Goal: Task Accomplishment & Management: Manage account settings

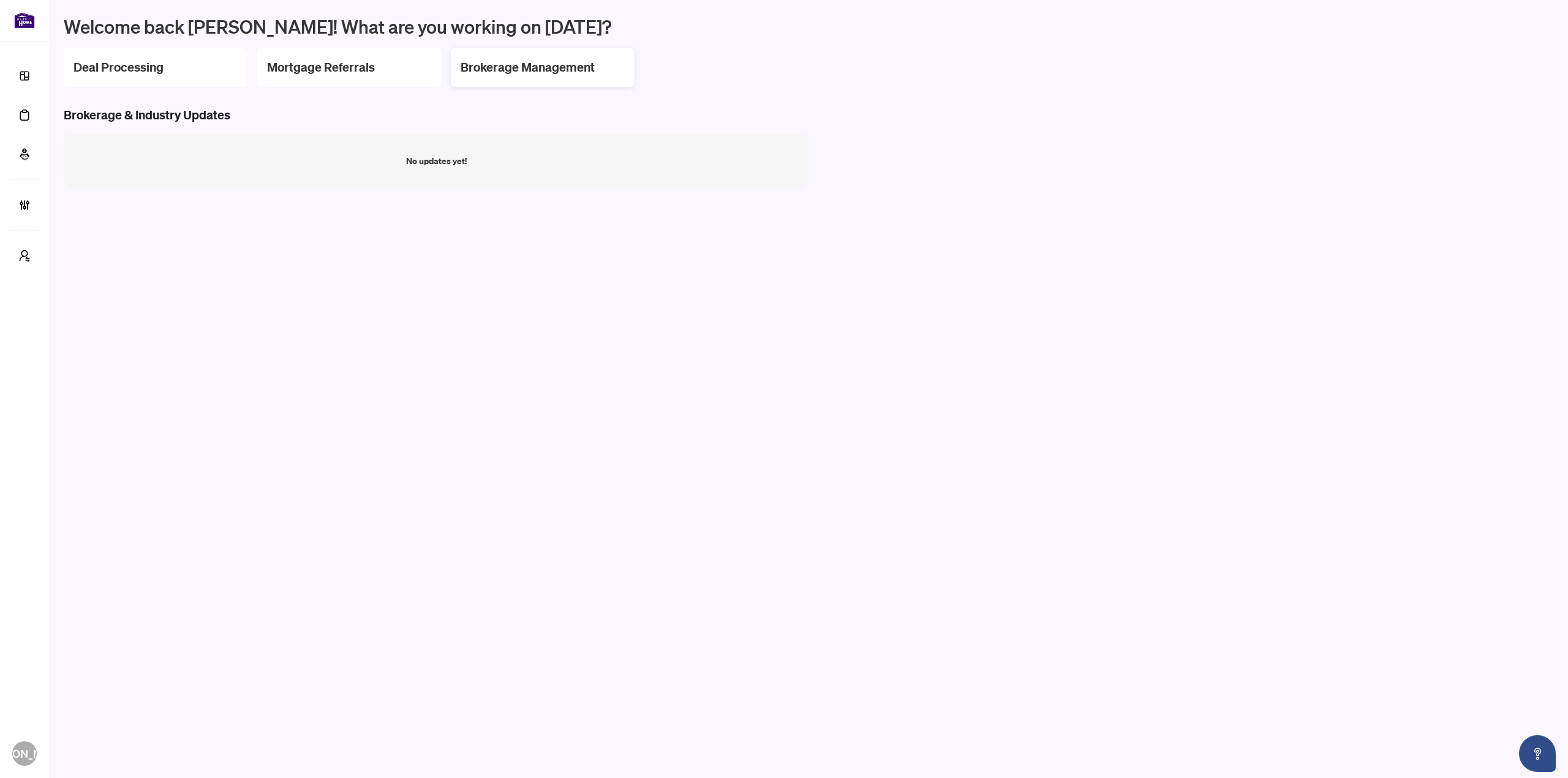
click at [552, 69] on h2 "Brokerage Management" at bounding box center [527, 67] width 134 height 17
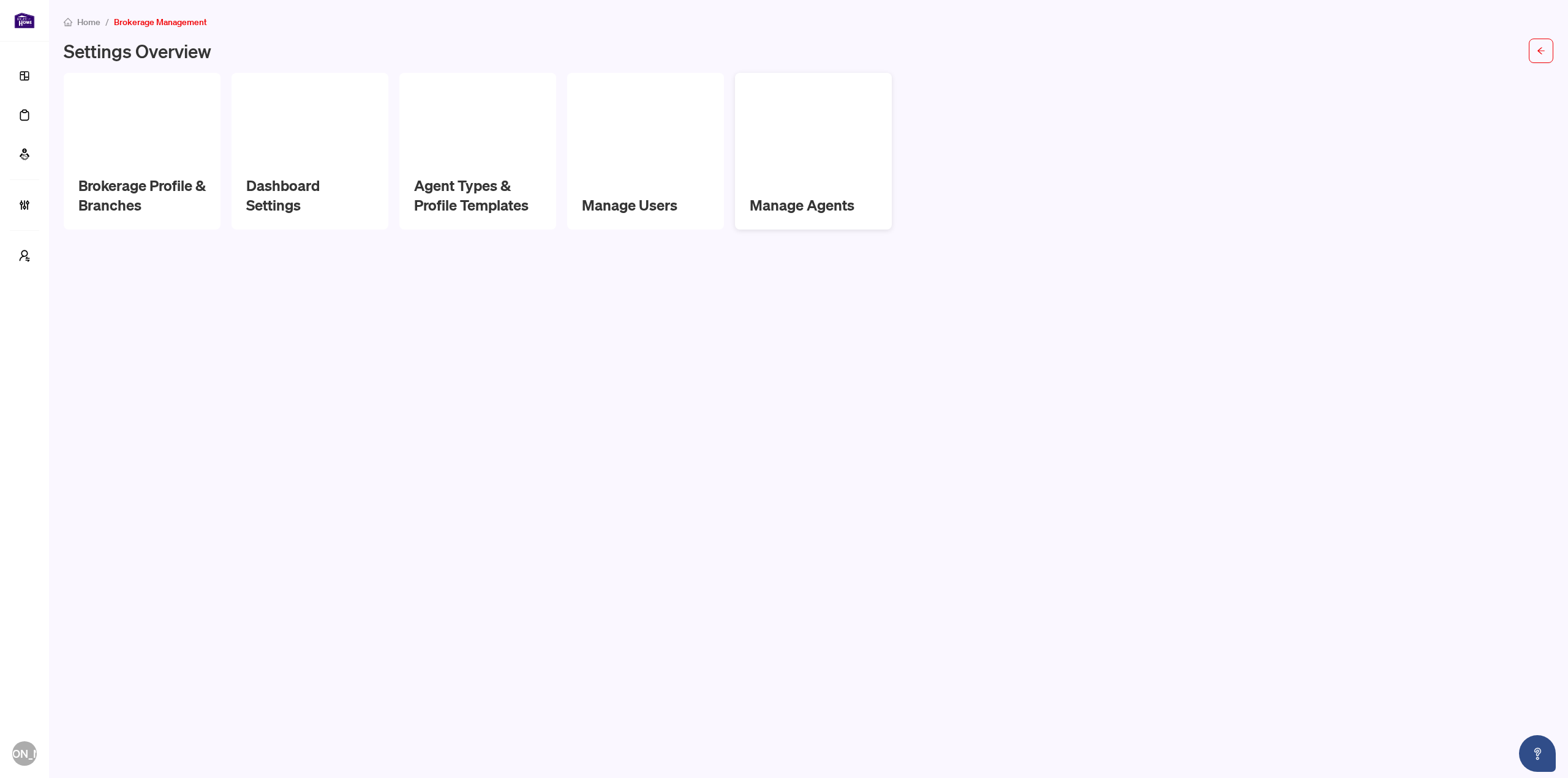
click at [765, 124] on div at bounding box center [814, 107] width 127 height 39
